Goal: Information Seeking & Learning: Understand process/instructions

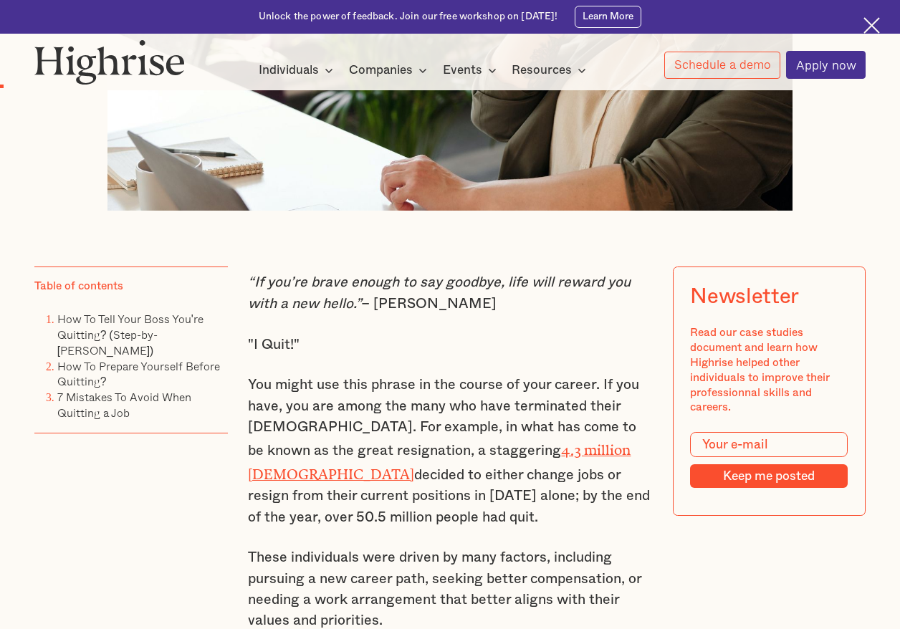
scroll to position [696, 0]
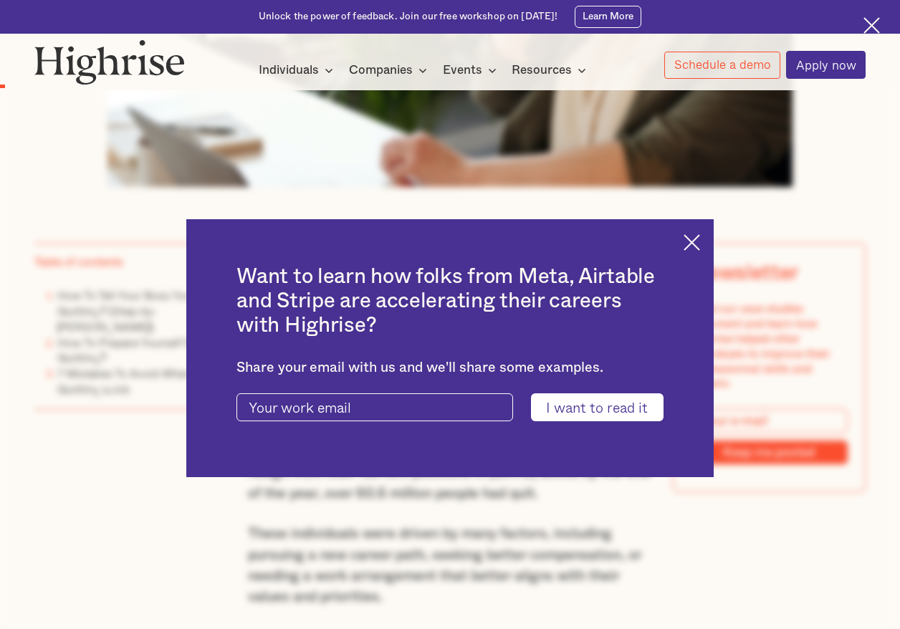
click at [697, 235] on img at bounding box center [692, 242] width 16 height 16
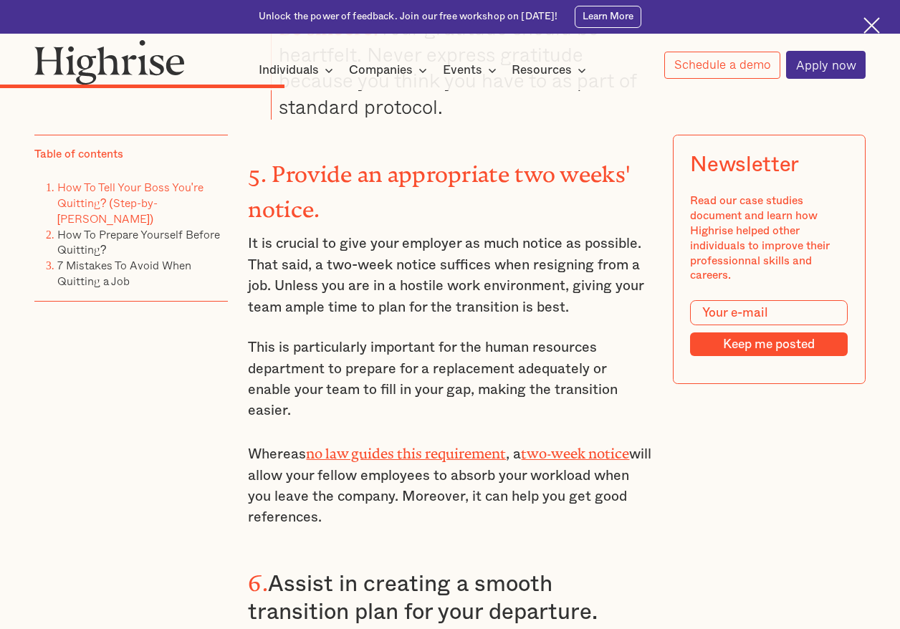
scroll to position [3797, 0]
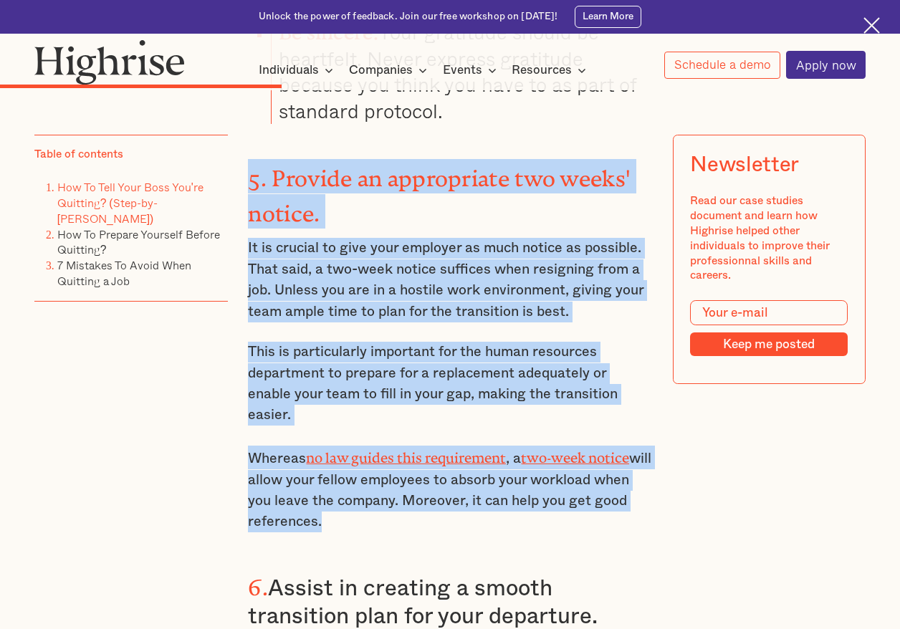
drag, startPoint x: 371, startPoint y: 467, endPoint x: 290, endPoint y: 187, distance: 291.2
drag, startPoint x: 302, startPoint y: 212, endPoint x: 416, endPoint y: 290, distance: 138.1
click at [303, 238] on p "It is crucial to give your employer as much notice as possible. That said, a tw…" at bounding box center [449, 280] width 403 height 84
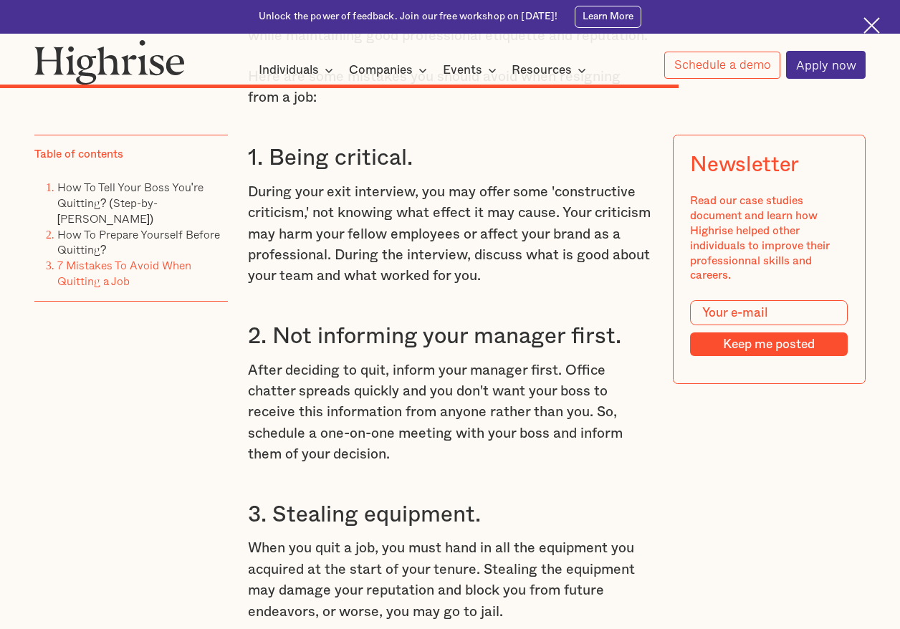
scroll to position [8380, 0]
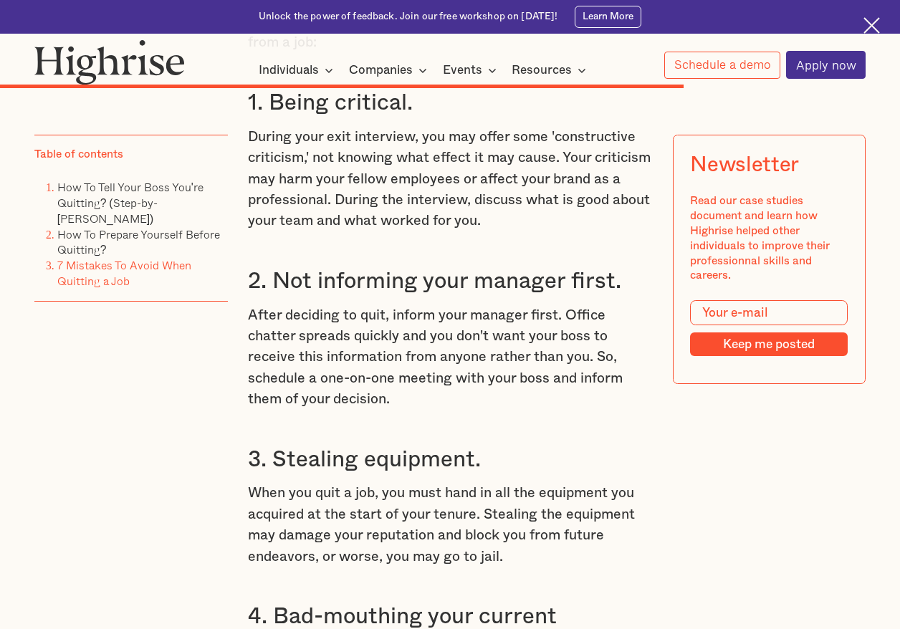
drag, startPoint x: 483, startPoint y: 473, endPoint x: 509, endPoint y: 489, distance: 30.2
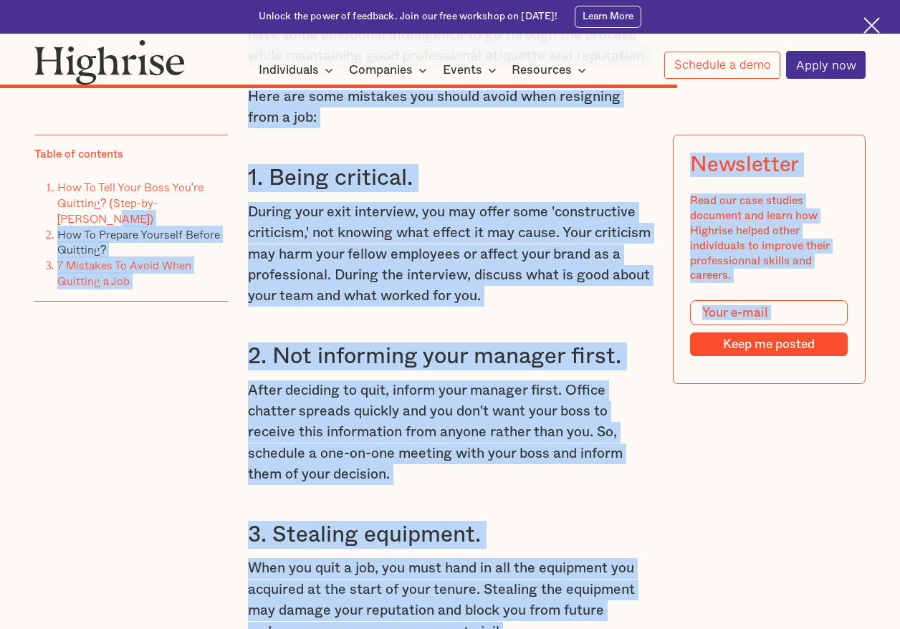
scroll to position [8355, 0]
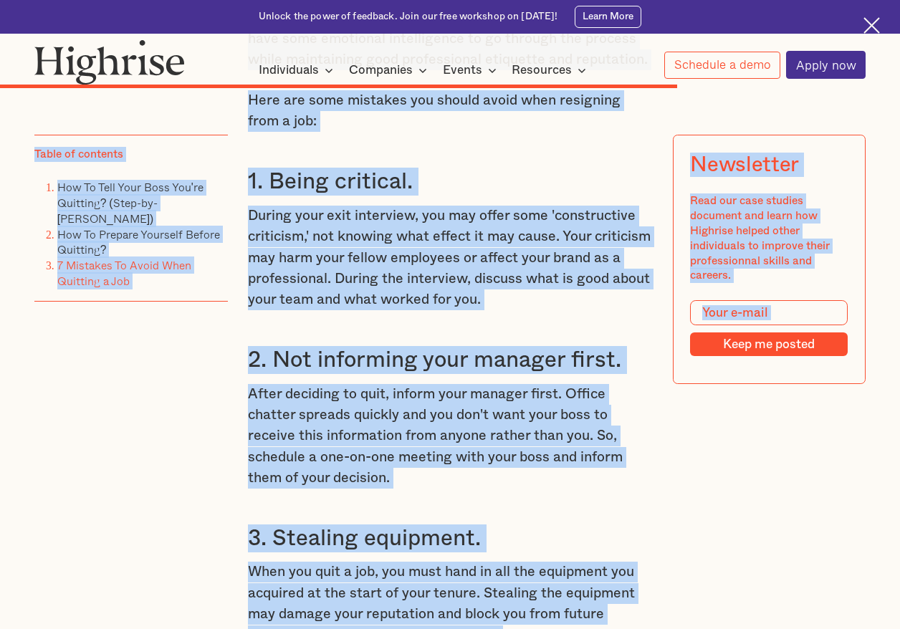
drag, startPoint x: 509, startPoint y: 530, endPoint x: 269, endPoint y: 115, distance: 479.6
click at [318, 206] on p "During your exit interview, you may offer some 'constructive criticism,' not kn…" at bounding box center [449, 258] width 403 height 105
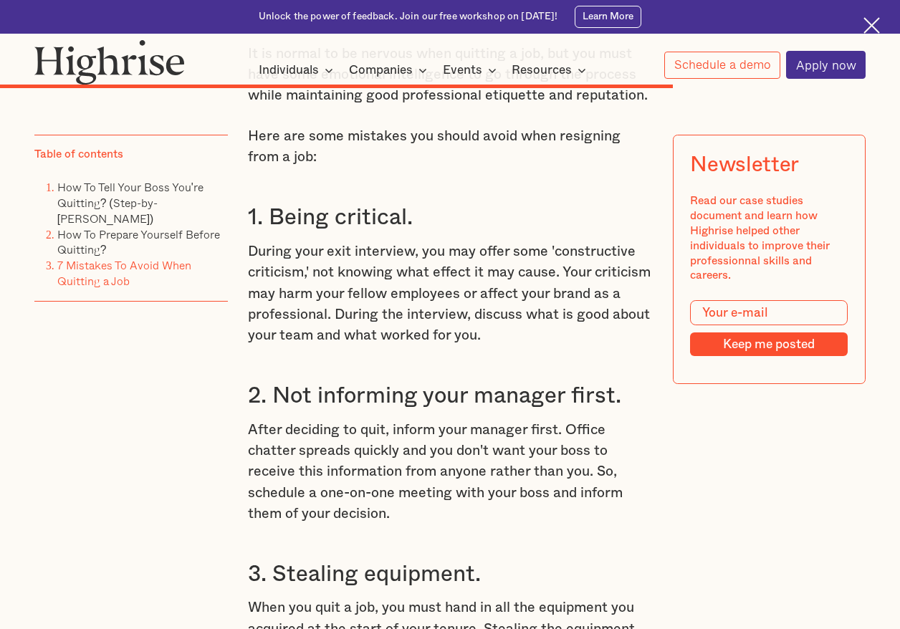
scroll to position [8302, 0]
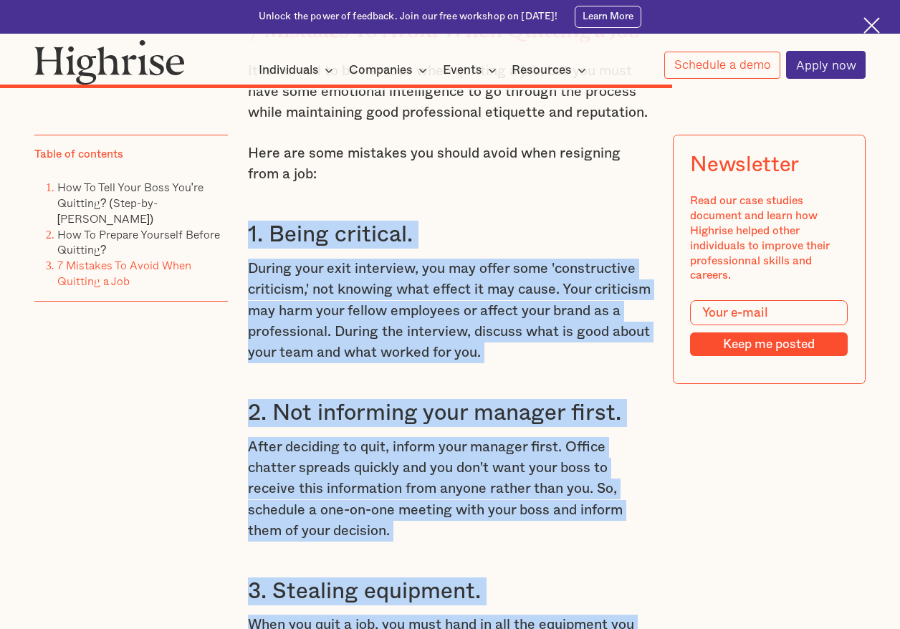
drag, startPoint x: 515, startPoint y: 590, endPoint x: 243, endPoint y: 133, distance: 531.6
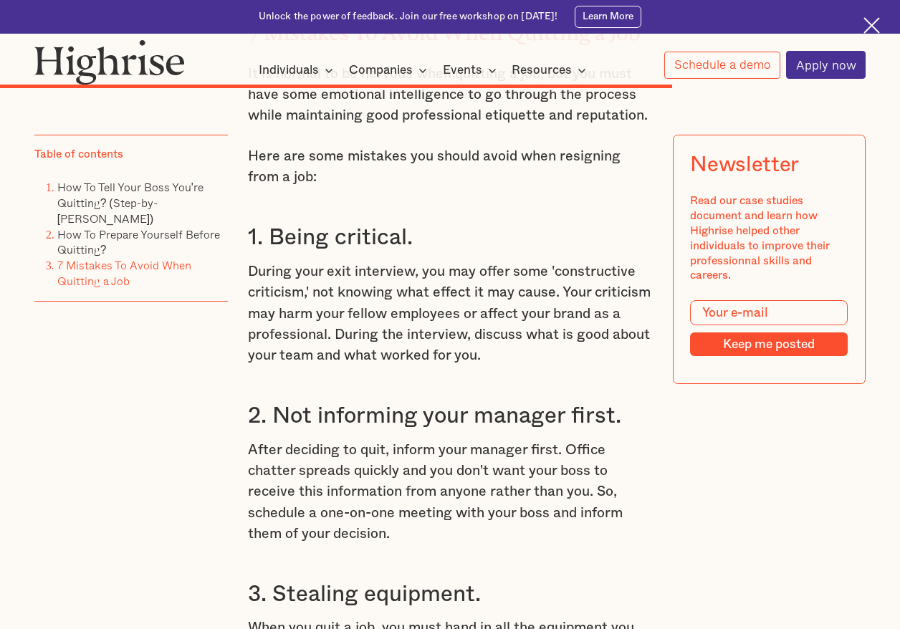
click at [355, 402] on h3 "2. Not informing your manager first." at bounding box center [449, 416] width 403 height 28
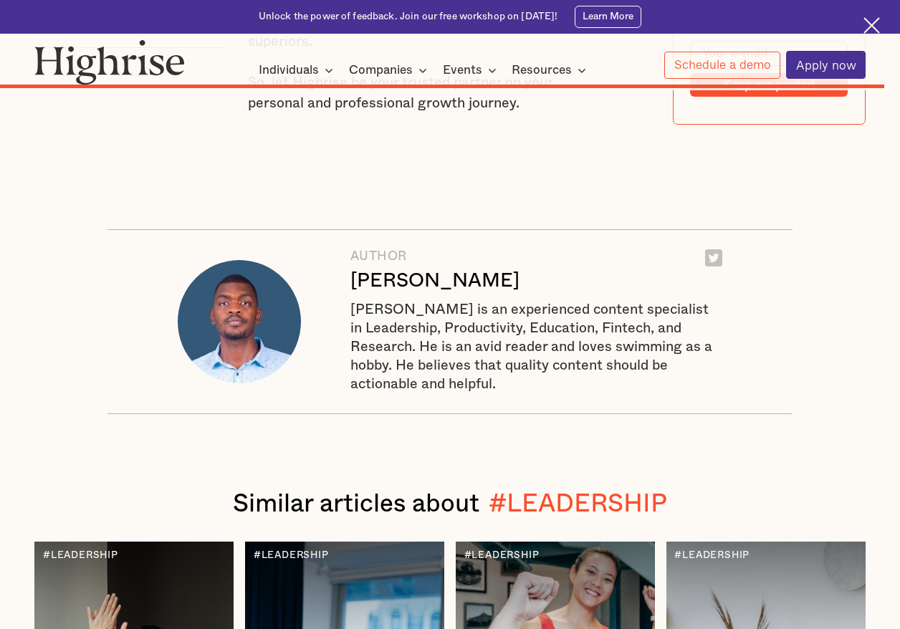
scroll to position [10747, 0]
